Goal: Information Seeking & Learning: Find specific page/section

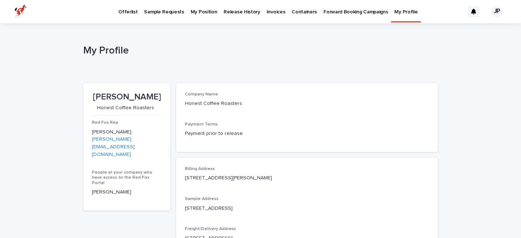
click at [131, 11] on p "Offerlist" at bounding box center [127, 7] width 19 height 15
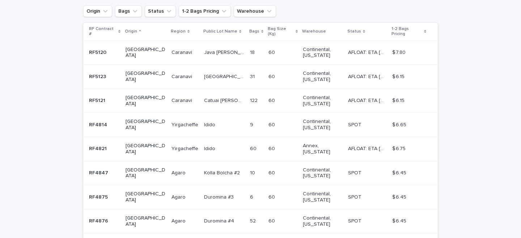
scroll to position [14, 0]
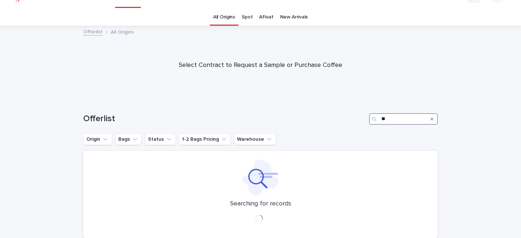
type input "*"
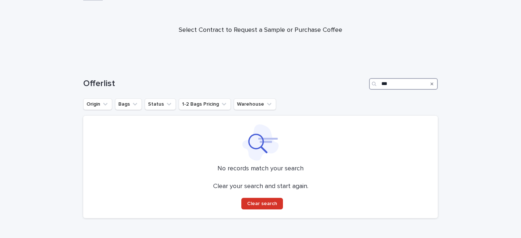
scroll to position [51, 0]
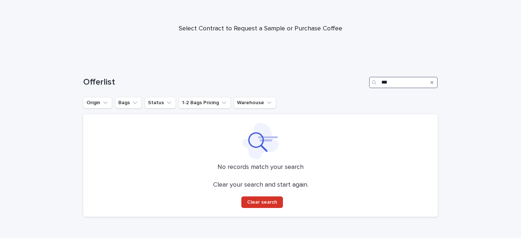
type input "***"
click at [433, 83] on icon "Search" at bounding box center [432, 82] width 3 height 4
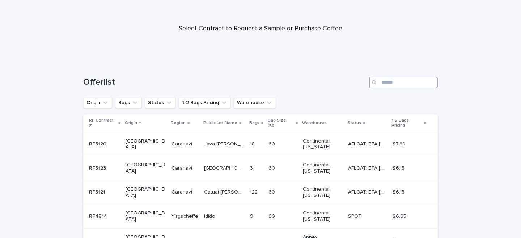
click at [389, 85] on input "Search" at bounding box center [403, 83] width 69 height 12
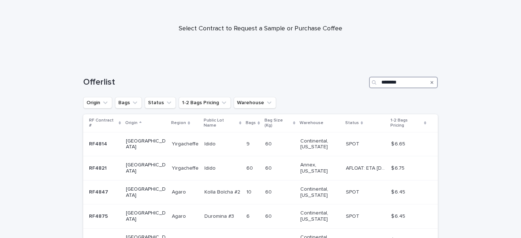
type input "********"
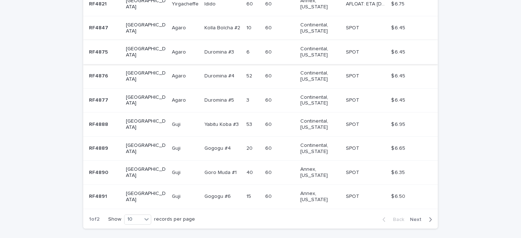
scroll to position [221, 0]
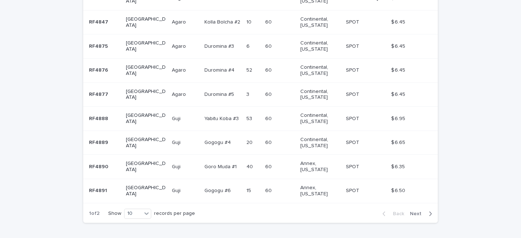
click at [418, 205] on div "Back Next" at bounding box center [407, 214] width 61 height 18
click at [418, 211] on span "Next" at bounding box center [418, 213] width 16 height 5
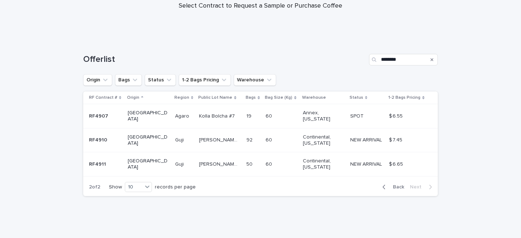
scroll to position [68, 0]
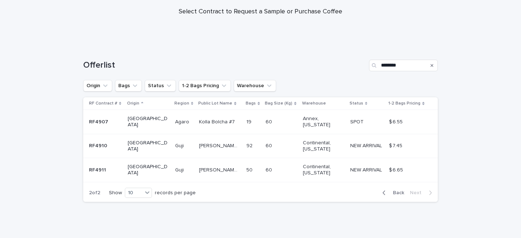
click at [394, 190] on span "Back" at bounding box center [397, 192] width 16 height 5
